Goal: Task Accomplishment & Management: Use online tool/utility

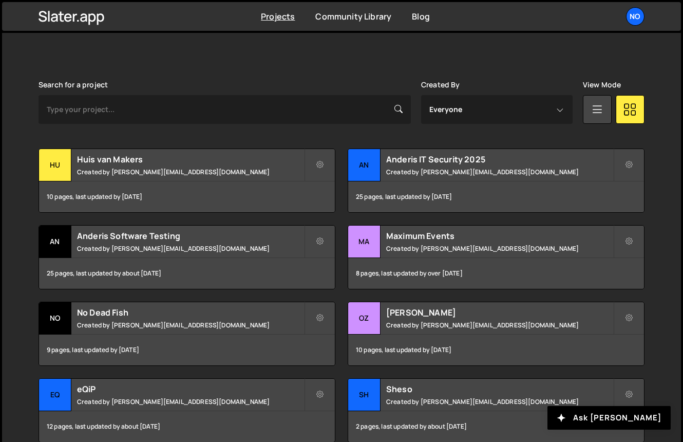
scroll to position [278, 0]
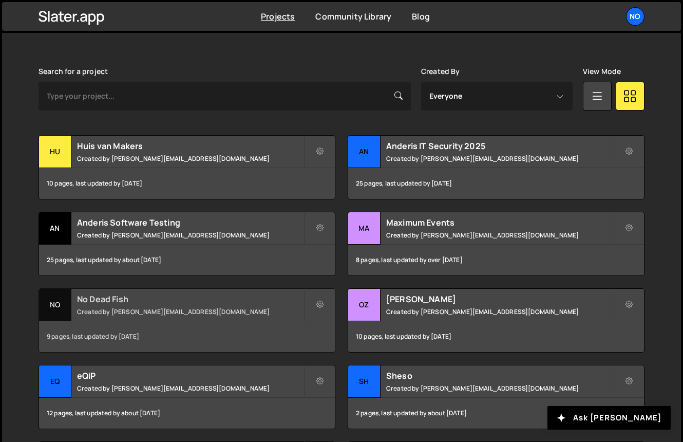
click at [120, 296] on h2 "No Dead Fish" at bounding box center [190, 298] width 227 height 11
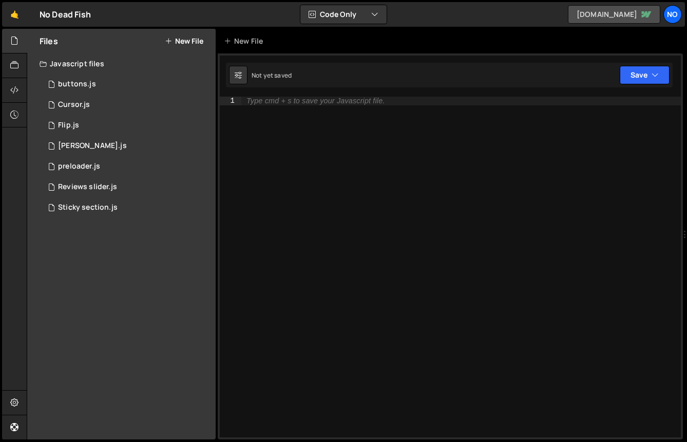
click at [637, 14] on link "nodeadfish.webflow.io" at bounding box center [614, 14] width 92 height 18
click at [98, 117] on div "1 Flip.js 0" at bounding box center [128, 125] width 176 height 21
click at [104, 82] on div "1 buttons.js 0" at bounding box center [128, 84] width 176 height 21
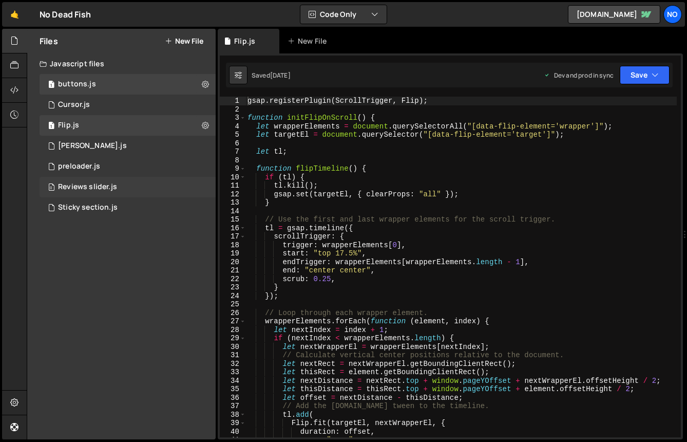
click at [92, 179] on div "0 Reviews slider.js 0" at bounding box center [128, 187] width 176 height 21
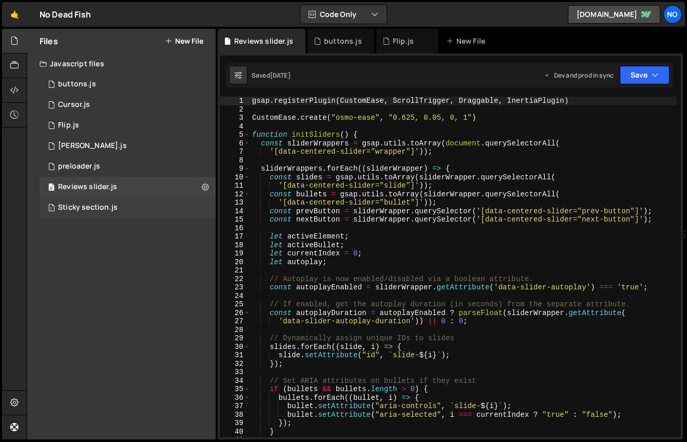
scroll to position [7221, 0]
click at [92, 199] on div "1 Sticky section.js 0" at bounding box center [128, 207] width 176 height 21
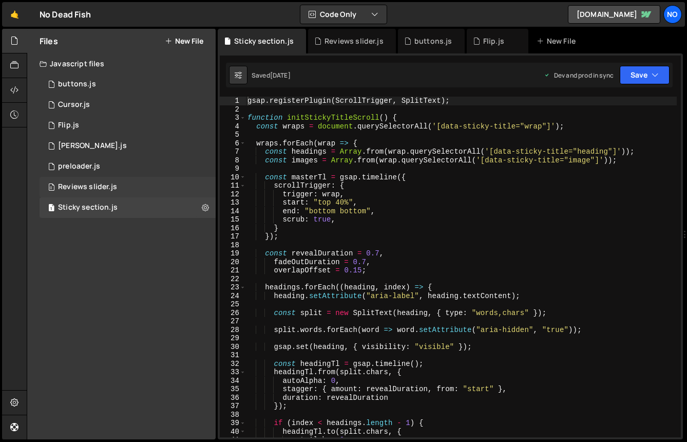
scroll to position [5345, 0]
click at [95, 182] on div "Reviews slider.js" at bounding box center [87, 186] width 59 height 9
click at [95, 152] on div "1 Lenis.js 0" at bounding box center [128, 146] width 176 height 21
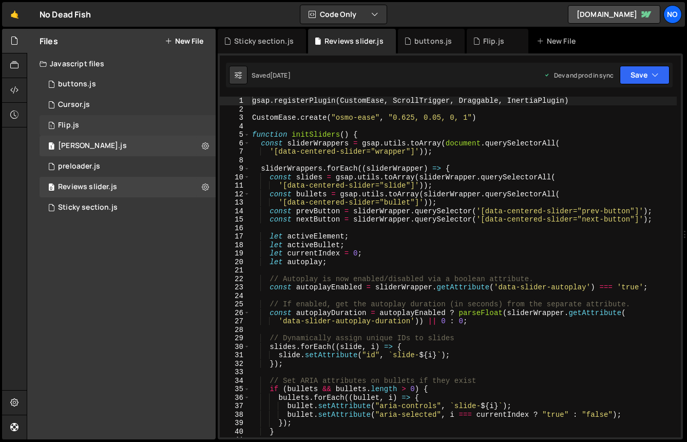
scroll to position [0, 0]
click at [98, 134] on div "1 Flip.js 0" at bounding box center [128, 125] width 176 height 21
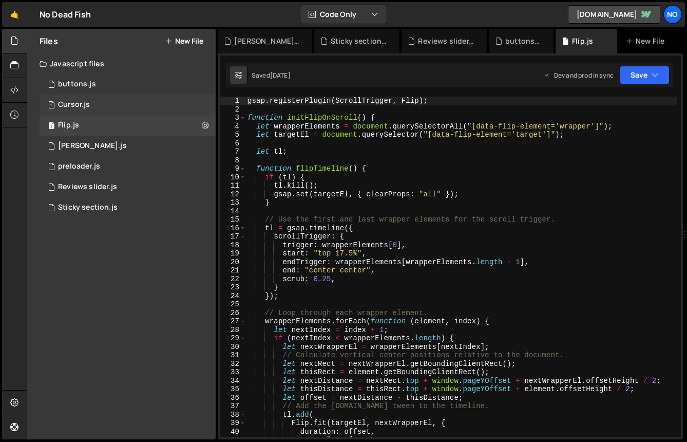
scroll to position [4416, 0]
click at [108, 106] on div "1 Cursor.js 0" at bounding box center [128, 105] width 176 height 21
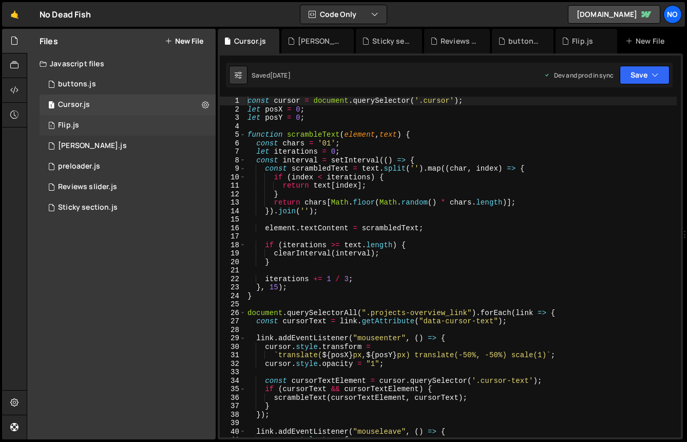
scroll to position [22243, 0]
click at [17, 14] on link "🤙" at bounding box center [14, 14] width 25 height 25
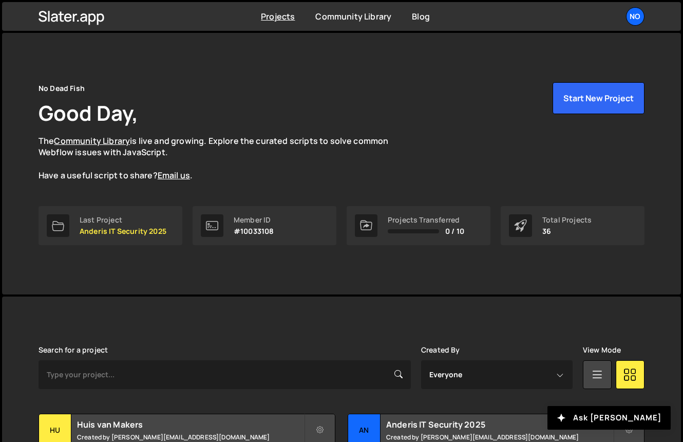
scroll to position [125, 0]
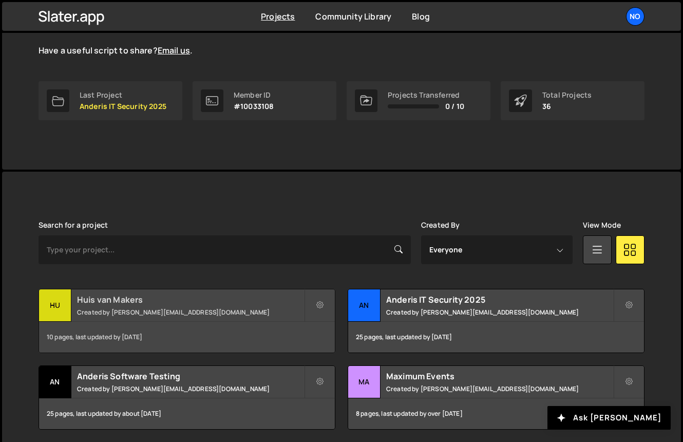
click at [109, 297] on h2 "Huis van Makers" at bounding box center [190, 299] width 227 height 11
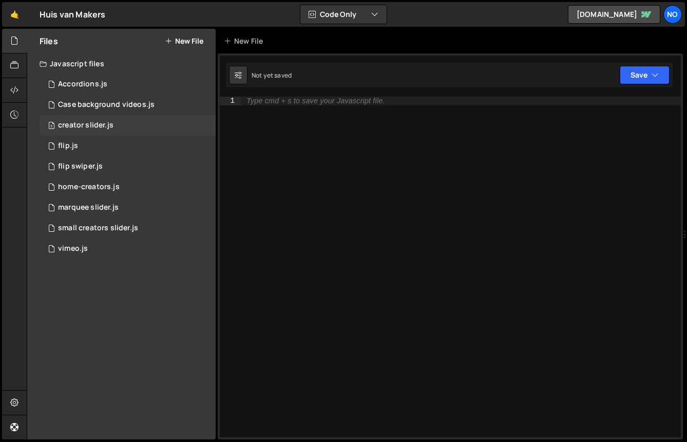
click at [108, 124] on div "creator slider.js" at bounding box center [85, 125] width 55 height 9
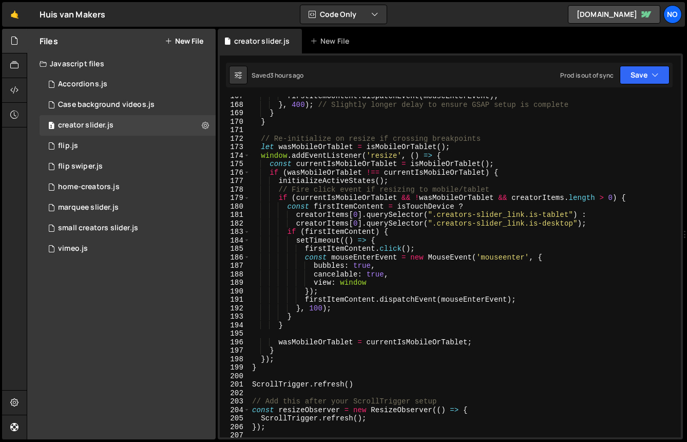
scroll to position [1409, 0]
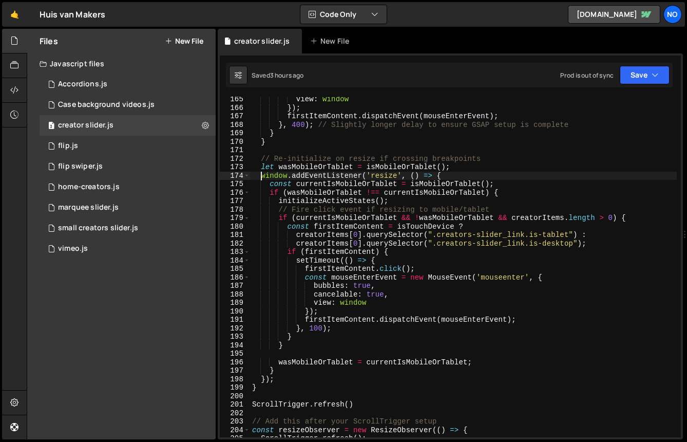
click at [259, 175] on div "view : window }) ; firstItemContent . dispatchEvent ( mouseEnterEvent ) ; } , 4…" at bounding box center [463, 274] width 427 height 358
click at [246, 176] on span at bounding box center [247, 176] width 6 height 9
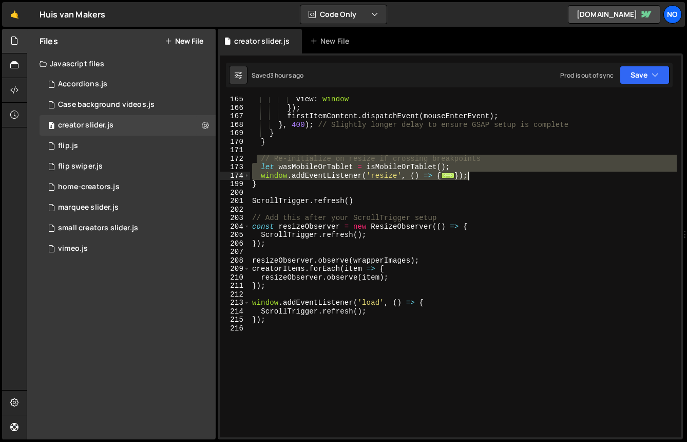
drag, startPoint x: 256, startPoint y: 160, endPoint x: 475, endPoint y: 173, distance: 218.7
click at [475, 173] on div "view : window }) ; firstItemContent . dispatchEvent ( mouseEnterEvent ) ; } , 4…" at bounding box center [463, 274] width 427 height 358
type textarea "} });"
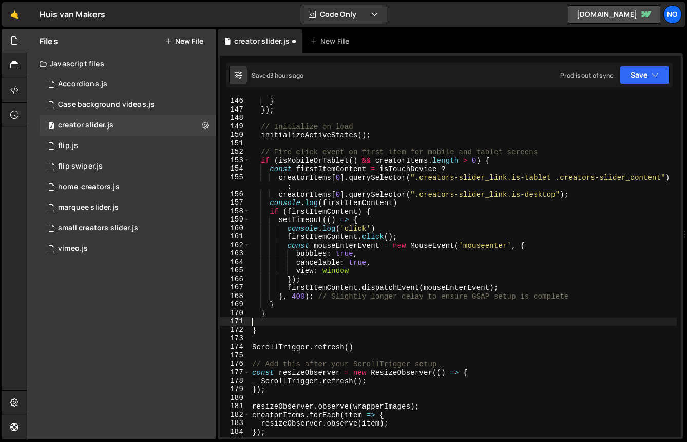
scroll to position [1234, 0]
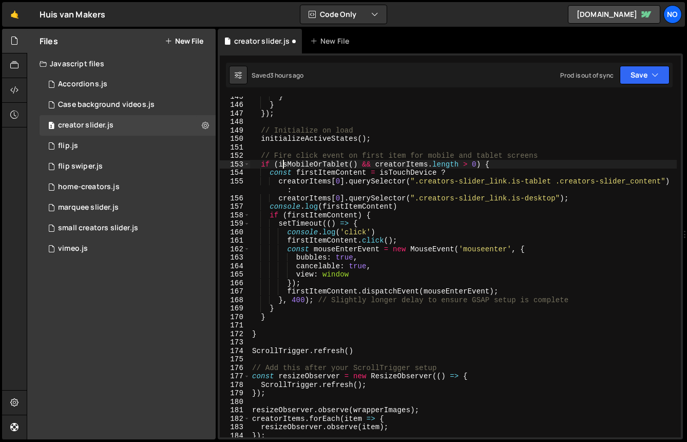
click at [281, 166] on div "} } }) ; // Initialize on load initializeActiveStates ( ) ; // Fire click event…" at bounding box center [463, 271] width 427 height 358
type textarea "if (isMobileOrTablet() && creatorItems.length > 0) {"
click at [281, 144] on div "} } }) ; // Initialize on load initializeActiveStates ( ) ; // Fire click event…" at bounding box center [463, 271] width 427 height 358
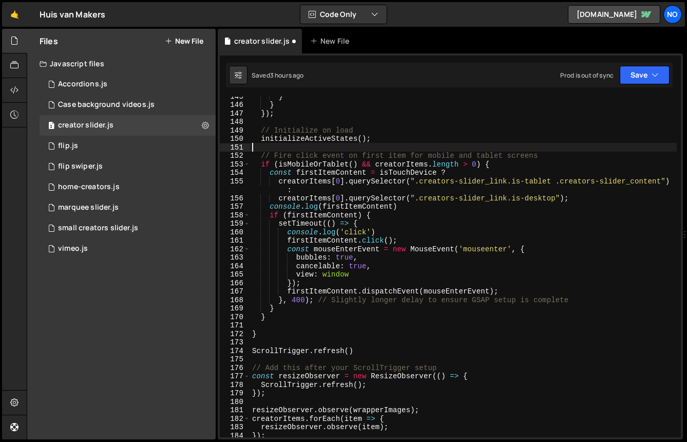
click at [279, 138] on div "} } }) ; // Initialize on load initializeActiveStates ( ) ; // Fire click event…" at bounding box center [463, 271] width 427 height 358
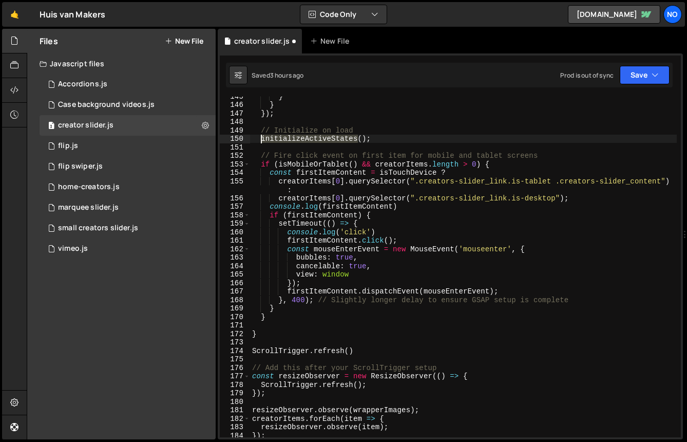
click at [279, 138] on div "} } }) ; // Initialize on load initializeActiveStates ( ) ; // Fire click event…" at bounding box center [463, 271] width 427 height 358
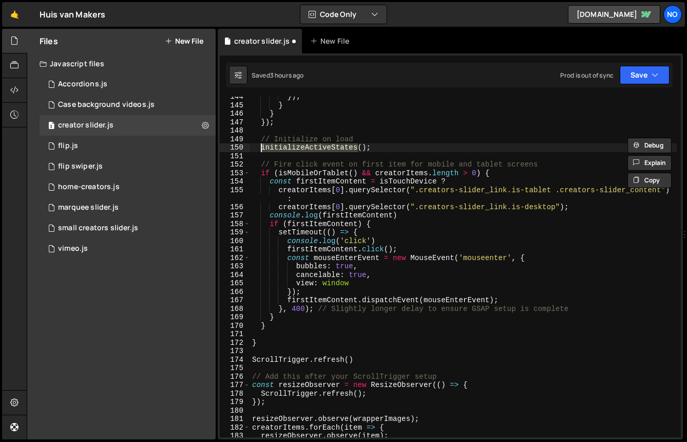
scroll to position [1224, 0]
click at [262, 165] on div "}) ; } } }) ; // Initialize on load initializeActiveStates ( ) ; // Fire click …" at bounding box center [463, 271] width 427 height 358
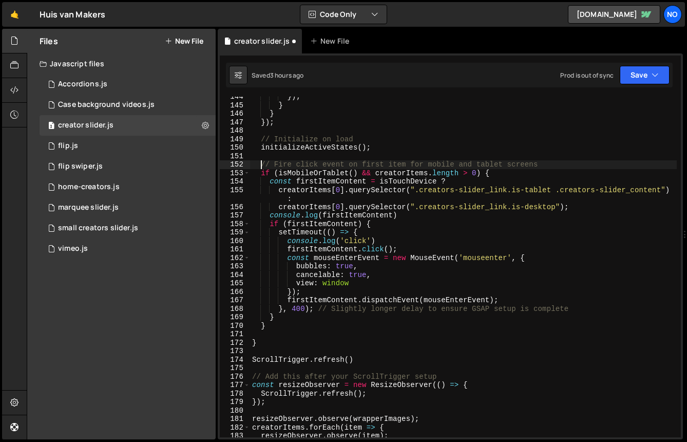
click at [264, 173] on div "}) ; } } }) ; // Initialize on load initializeActiveStates ( ) ; // Fire click …" at bounding box center [463, 271] width 427 height 358
click at [249, 173] on span at bounding box center [247, 173] width 6 height 9
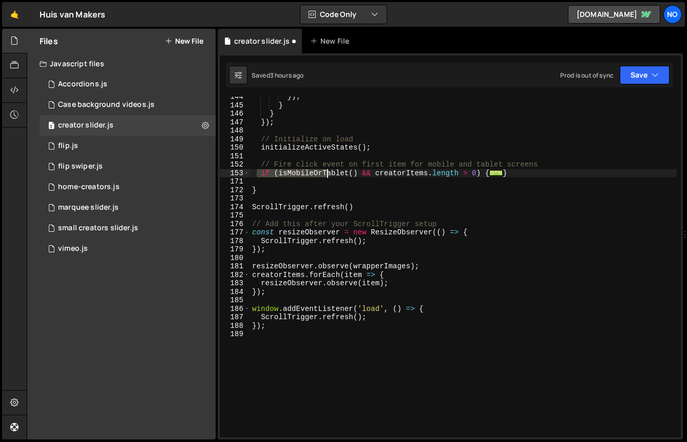
drag, startPoint x: 257, startPoint y: 171, endPoint x: 326, endPoint y: 171, distance: 68.9
click at [326, 171] on div "}) ; } } }) ; // Initialize on load initializeActiveStates ( ) ; // Fire click …" at bounding box center [463, 271] width 427 height 358
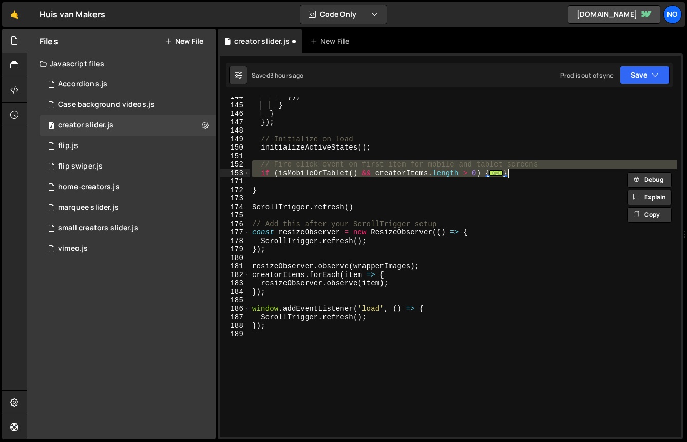
drag, startPoint x: 253, startPoint y: 162, endPoint x: 525, endPoint y: 172, distance: 271.5
click at [525, 172] on div "}) ; } } }) ; // Initialize on load initializeActiveStates ( ) ; // Fire click …" at bounding box center [463, 271] width 427 height 358
type textarea "} }"
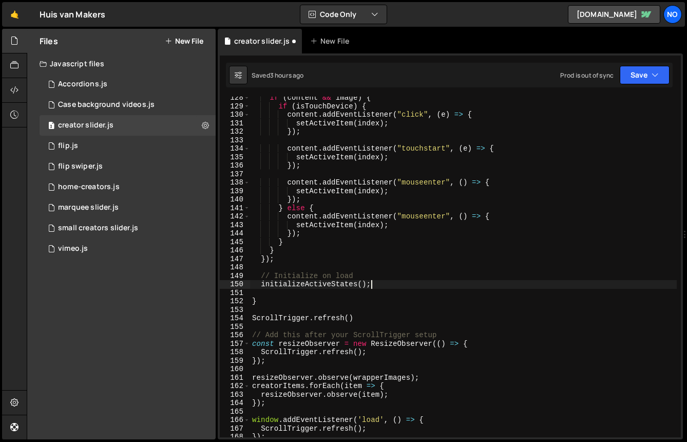
scroll to position [975, 0]
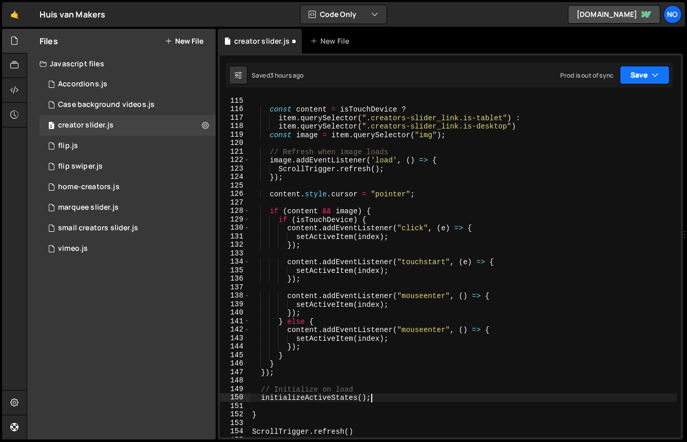
click at [643, 72] on button "Save" at bounding box center [645, 75] width 50 height 18
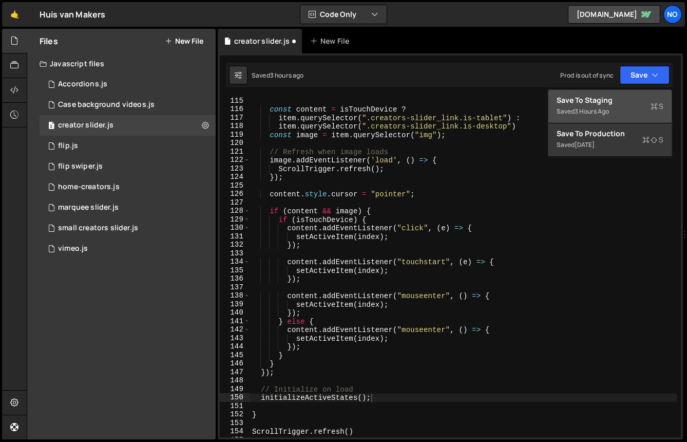
click at [620, 97] on div "Save to Staging S" at bounding box center [610, 100] width 107 height 10
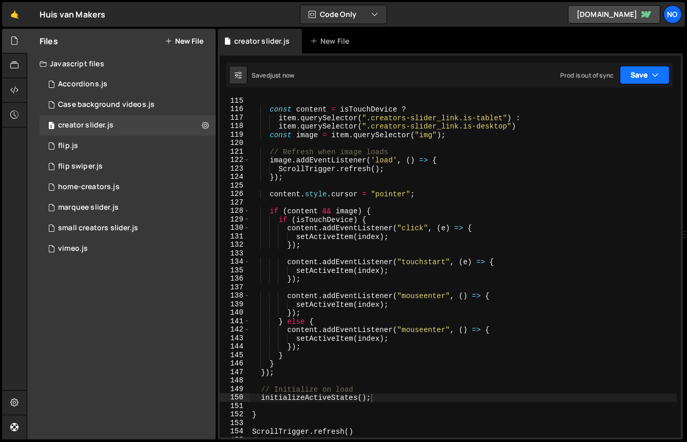
click at [649, 79] on button "Save" at bounding box center [645, 75] width 50 height 18
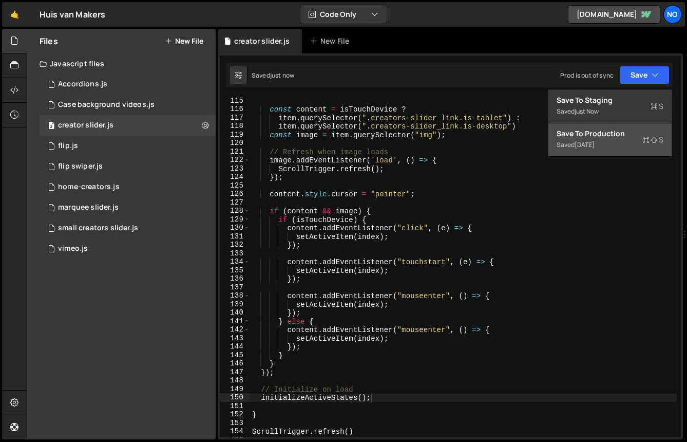
click at [620, 139] on div "Saved [DATE]" at bounding box center [610, 145] width 107 height 12
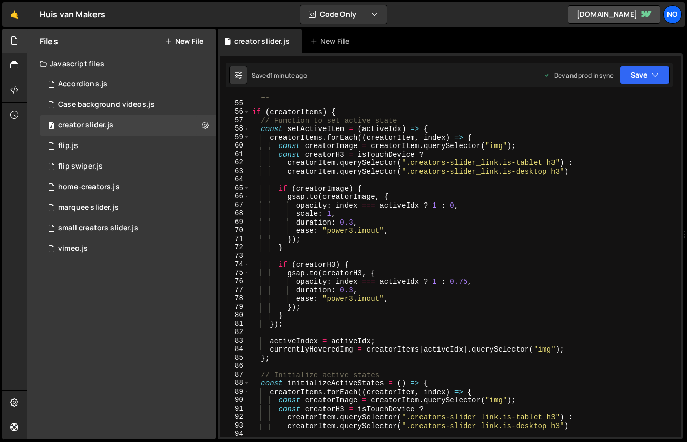
scroll to position [334, 0]
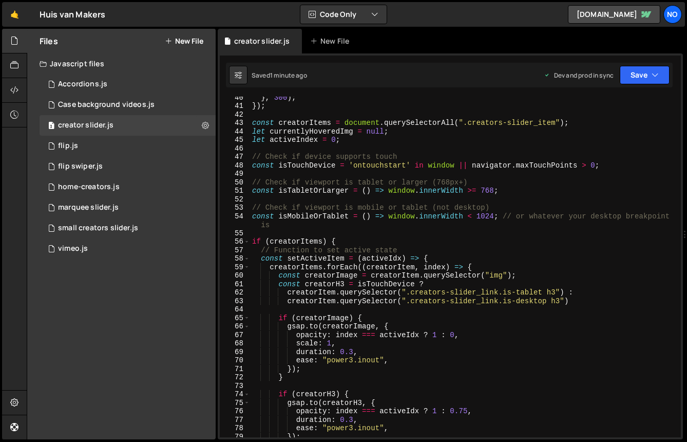
click at [313, 258] on div "} , 300 ) ; }) ; const creatorItems = document . querySelectorAll ( ".creators-…" at bounding box center [463, 272] width 427 height 358
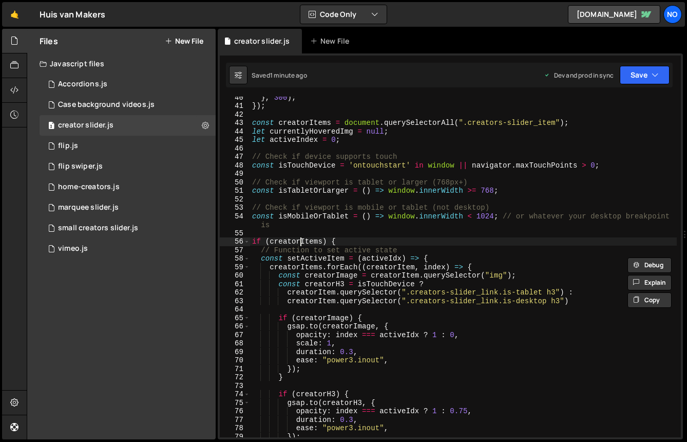
click at [301, 241] on div "} , 300 ) ; }) ; const creatorItems = document . querySelectorAll ( ".creators-…" at bounding box center [463, 272] width 427 height 358
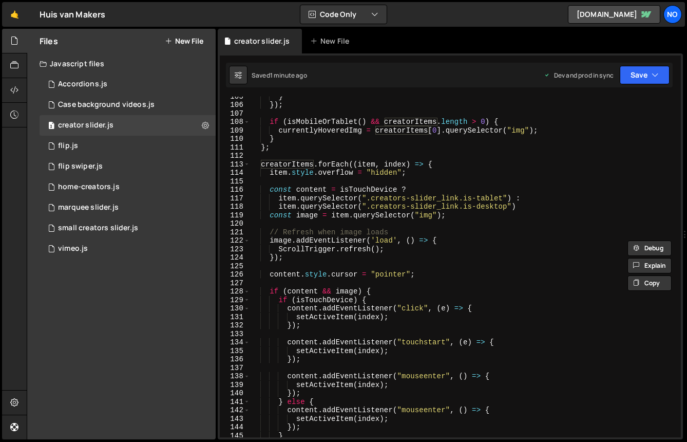
scroll to position [1073, 0]
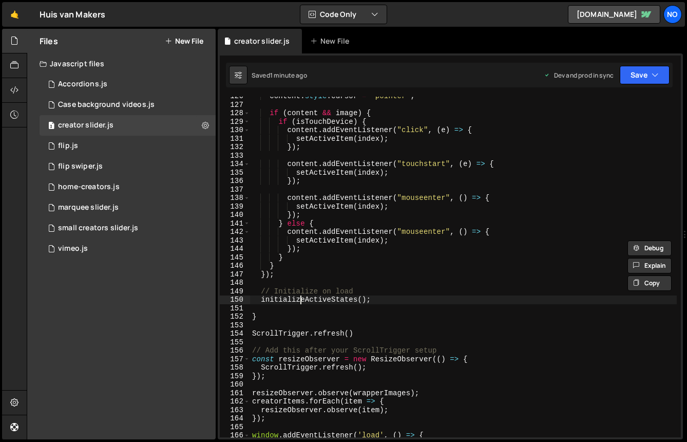
click at [300, 301] on div "content . style . cursor = "pointer" ; if ( content && image ) { if ( isTouchDe…" at bounding box center [463, 271] width 427 height 358
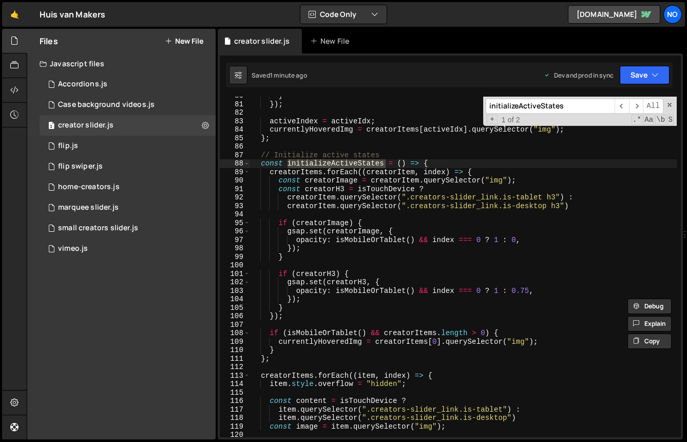
scroll to position [690, 0]
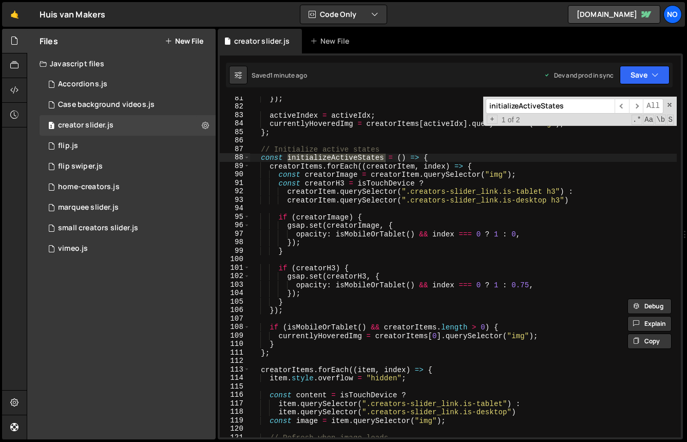
click at [378, 236] on div "}) ; activeIndex = activeIdx ; currentlyHoveredImg = creatorItems [ activeIdx ]…" at bounding box center [463, 273] width 427 height 358
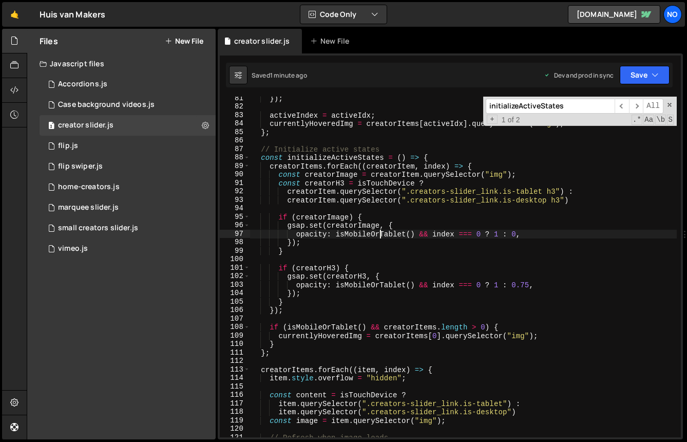
click at [378, 236] on div "}) ; activeIndex = activeIdx ; currentlyHoveredImg = creatorItems [ activeIdx ]…" at bounding box center [463, 273] width 427 height 358
click at [333, 228] on div "}) ; activeIndex = activeIdx ; currentlyHoveredImg = creatorItems [ activeIdx ]…" at bounding box center [463, 273] width 427 height 358
click at [333, 226] on div "}) ; activeIndex = activeIdx ; currentlyHoveredImg = creatorItems [ activeIdx ]…" at bounding box center [463, 273] width 427 height 358
drag, startPoint x: 334, startPoint y: 232, endPoint x: 430, endPoint y: 234, distance: 95.6
click at [430, 234] on div "}) ; activeIndex = activeIdx ; currentlyHoveredImg = creatorItems [ activeIdx ]…" at bounding box center [463, 273] width 427 height 358
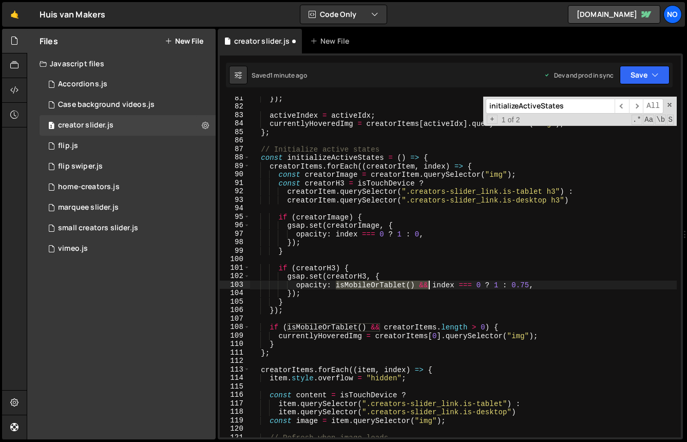
drag, startPoint x: 342, startPoint y: 285, endPoint x: 427, endPoint y: 282, distance: 85.3
click at [427, 282] on div "}) ; activeIndex = activeIdx ; currentlyHoveredImg = creatorItems [ activeIdx ]…" at bounding box center [463, 273] width 427 height 358
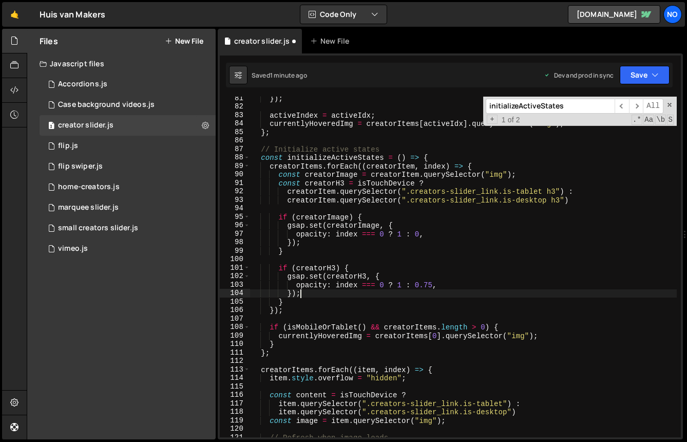
click at [348, 294] on div "}) ; activeIndex = activeIdx ; currentlyHoveredImg = creatorItems [ activeIdx ]…" at bounding box center [463, 273] width 427 height 358
type textarea "});"
click at [669, 103] on span at bounding box center [669, 104] width 7 height 7
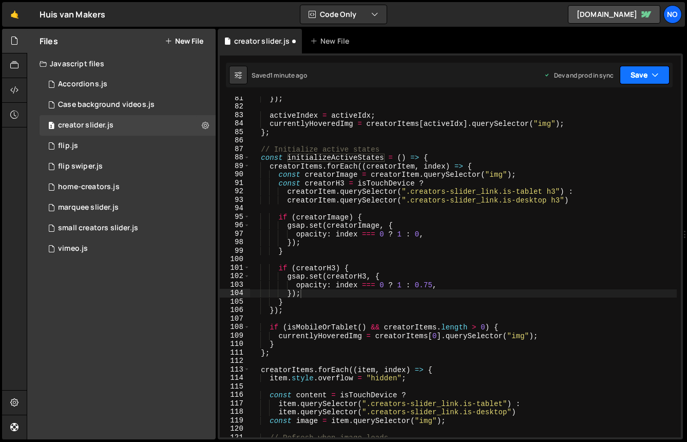
click at [638, 77] on button "Save" at bounding box center [645, 75] width 50 height 18
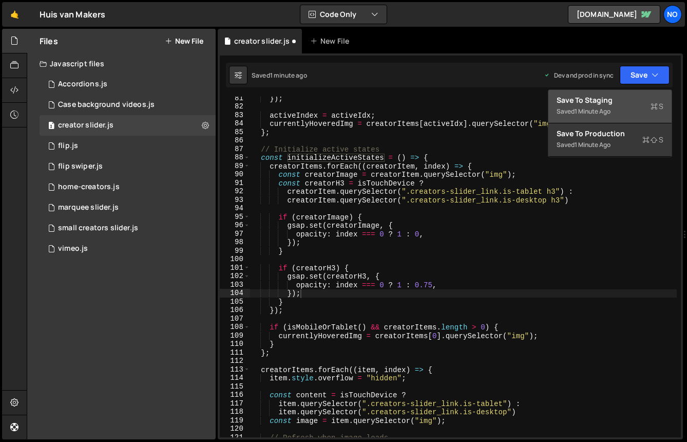
click at [601, 103] on div "Save to Staging S" at bounding box center [610, 100] width 107 height 10
